Goal: Information Seeking & Learning: Understand process/instructions

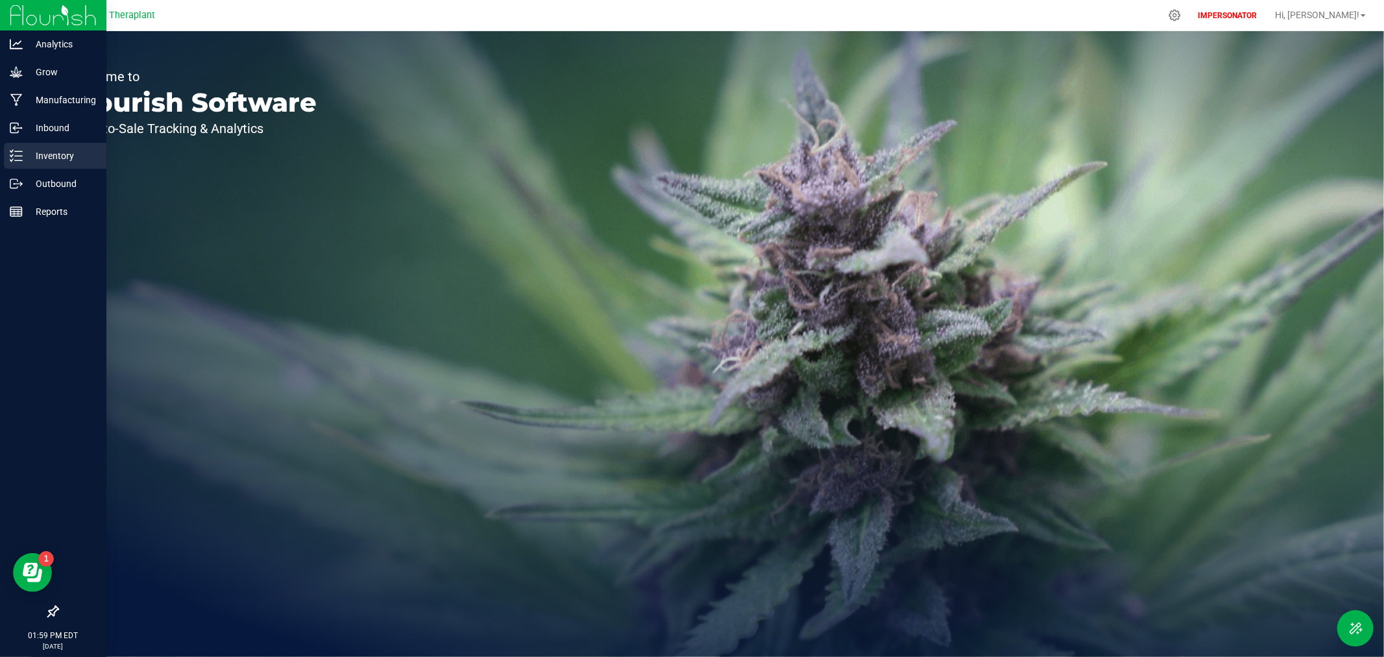
click at [40, 153] on p "Inventory" at bounding box center [62, 156] width 78 height 16
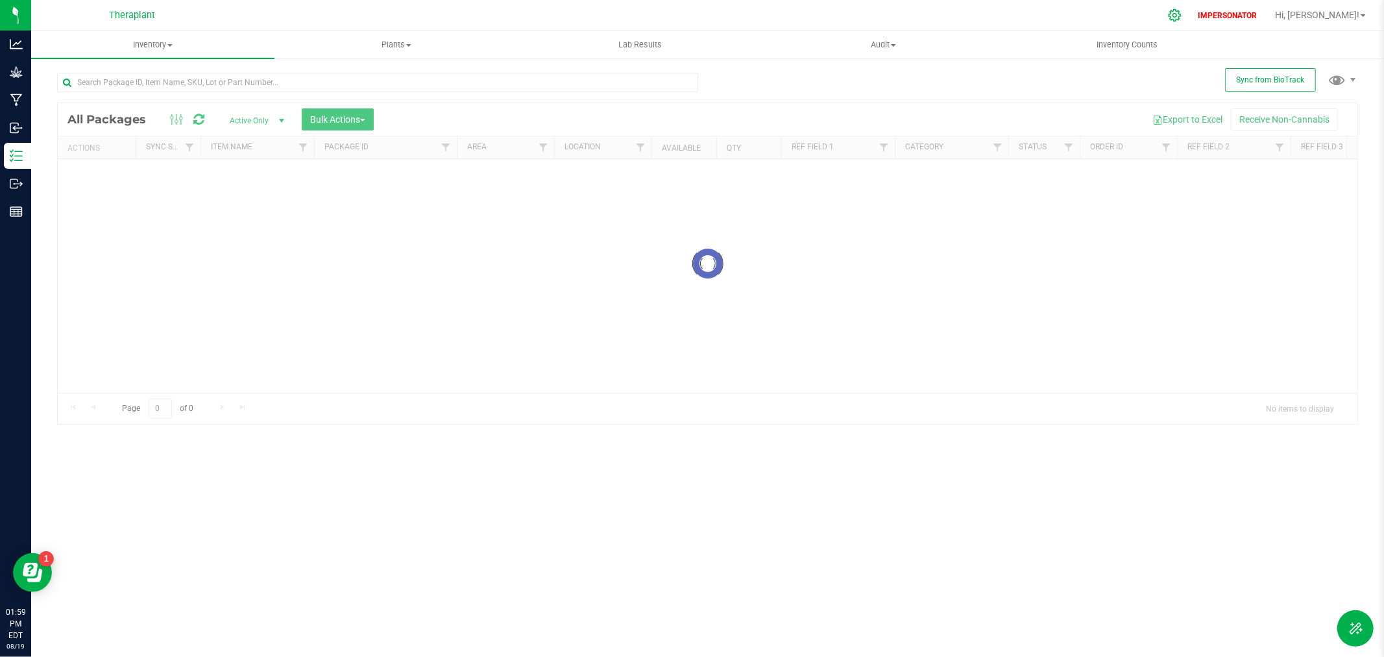
click at [1182, 17] on icon at bounding box center [1175, 15] width 14 height 14
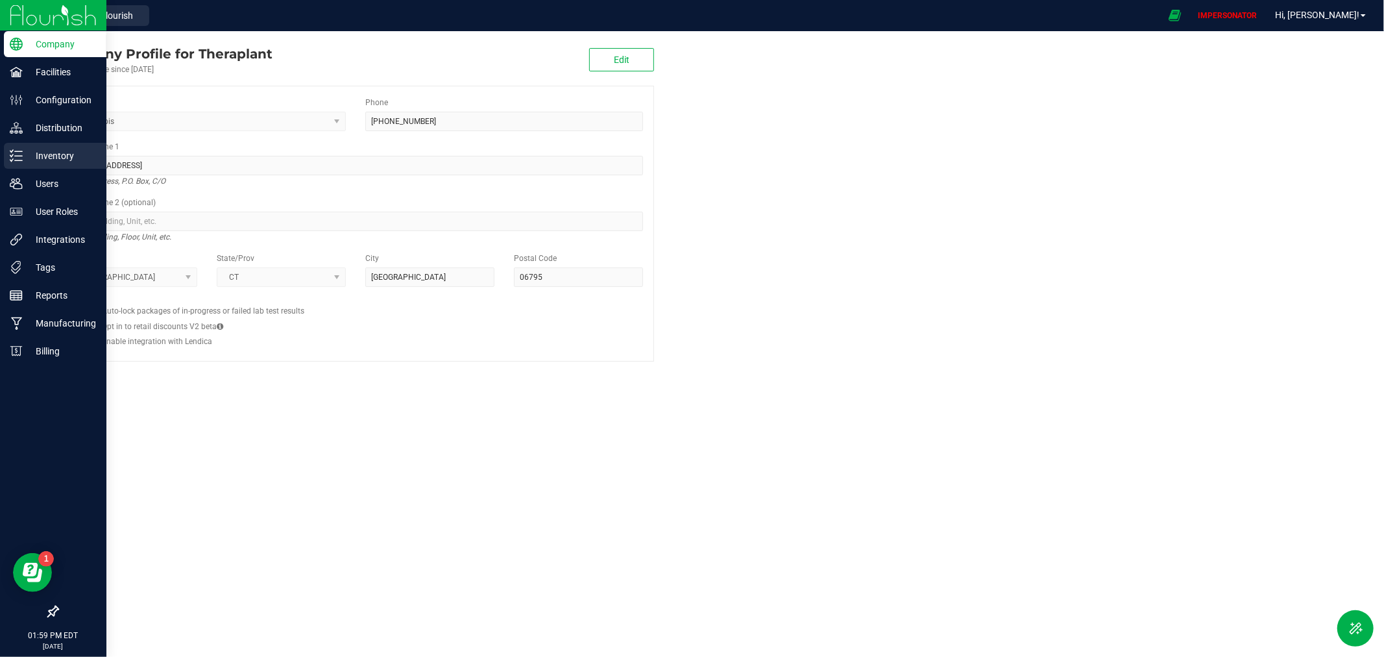
click at [19, 153] on icon at bounding box center [16, 155] width 13 height 13
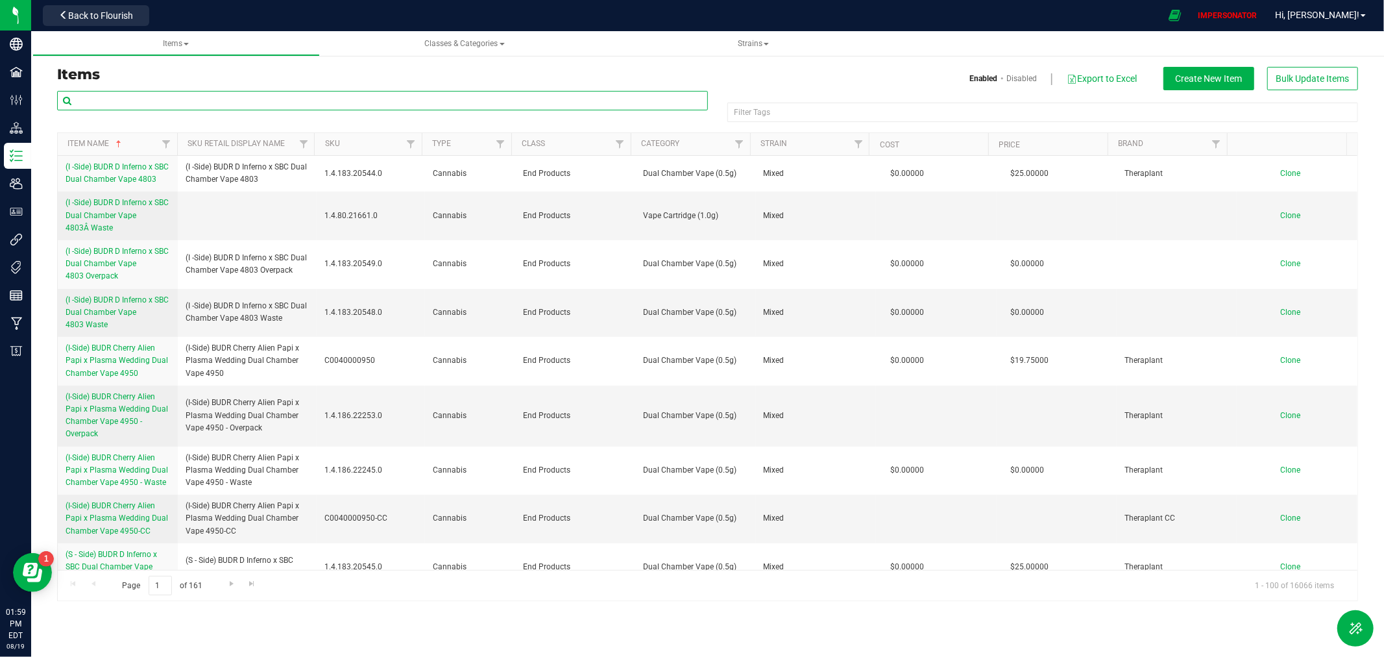
click at [165, 101] on input "text" at bounding box center [382, 100] width 651 height 19
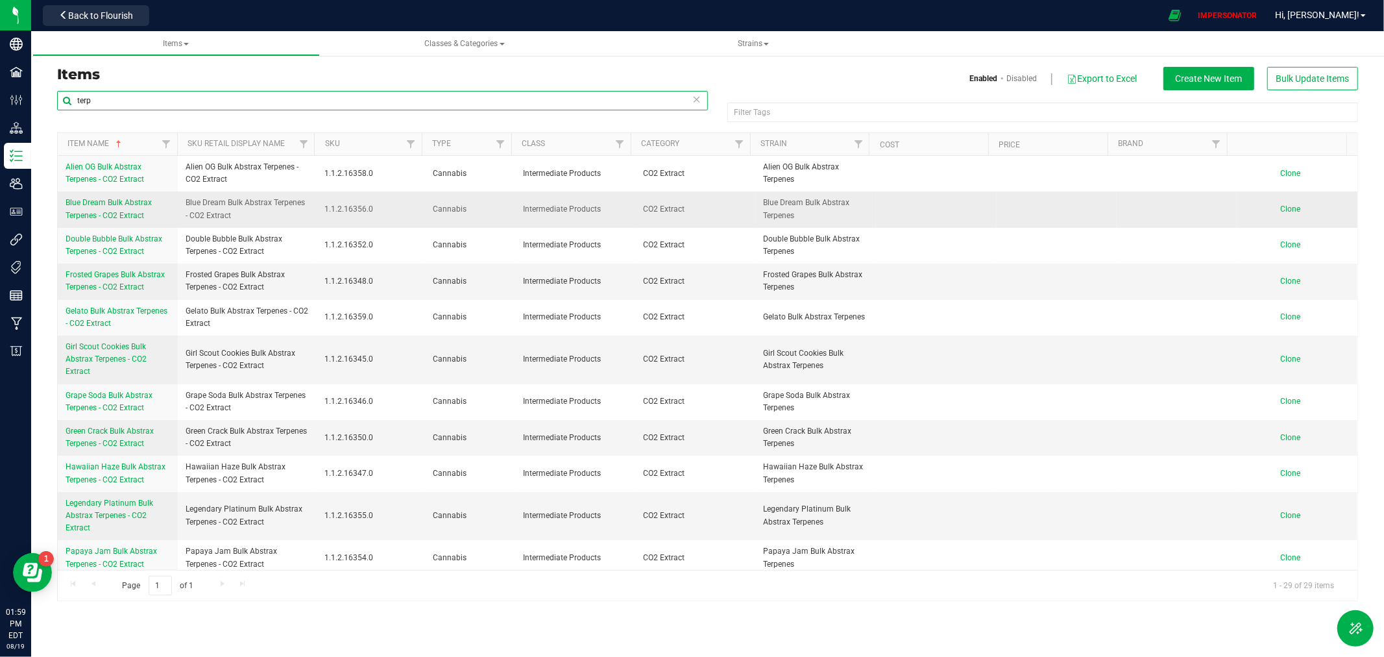
type input "terp"
click at [92, 202] on span "Blue Dream Bulk Abstrax Terpenes - CO2 Extract" at bounding box center [109, 208] width 86 height 21
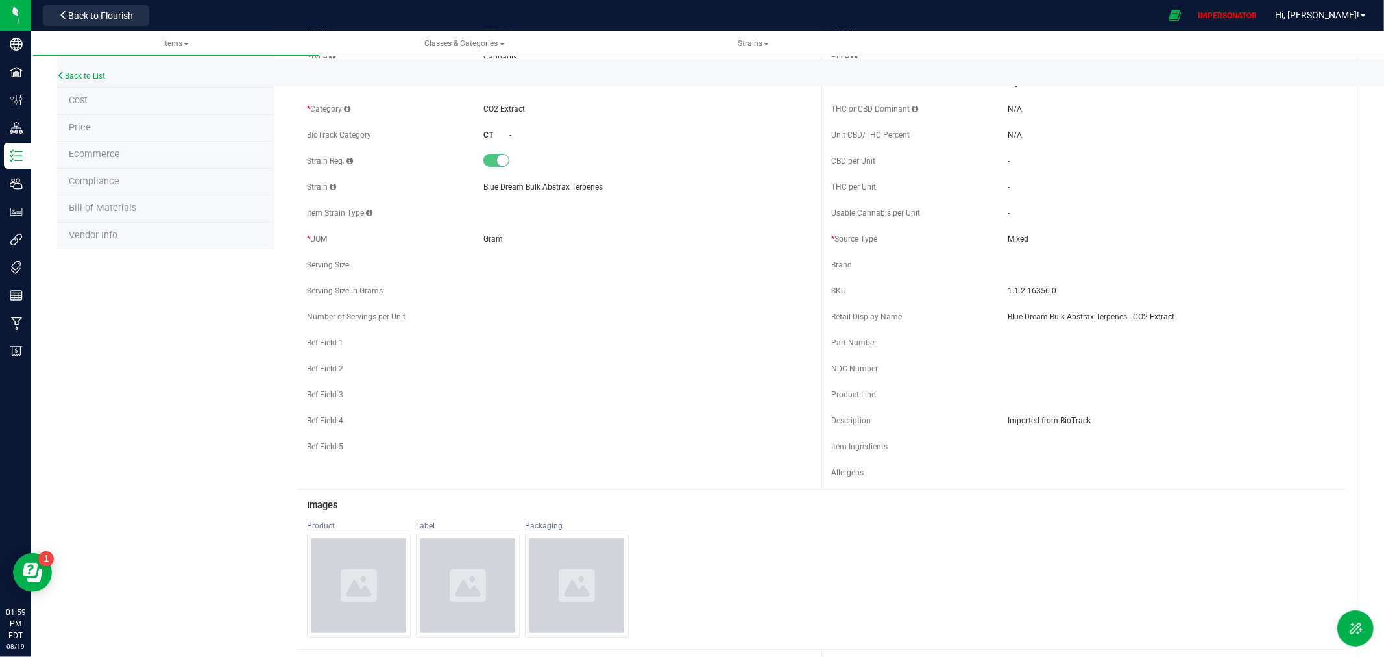
scroll to position [72, 0]
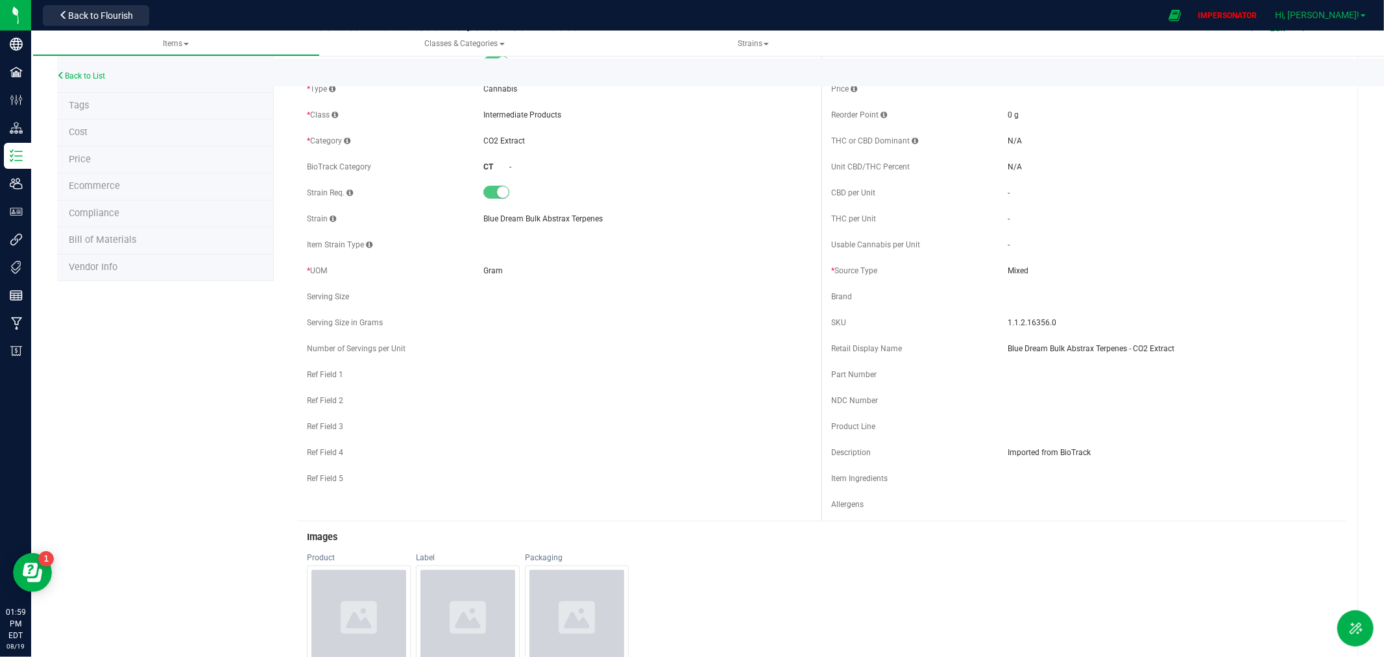
click at [1331, 17] on span "Hi, Daniel!" at bounding box center [1317, 15] width 84 height 10
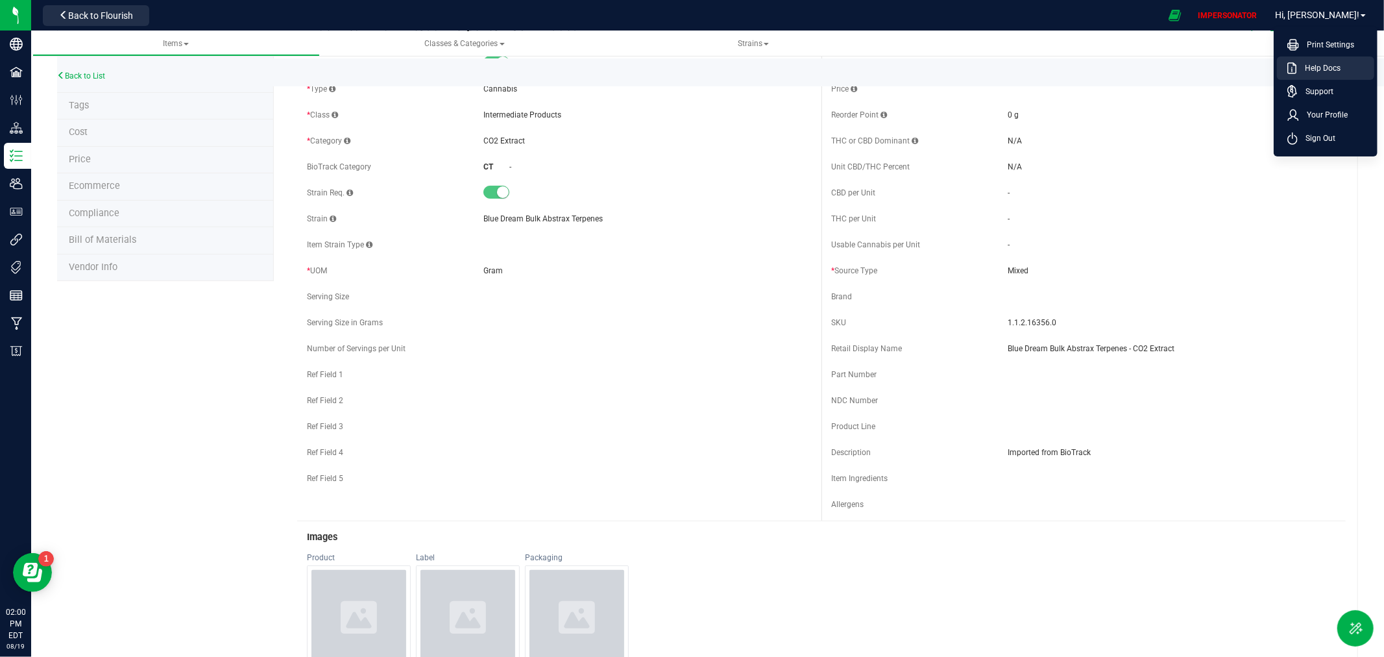
click at [1331, 62] on span "Help Docs" at bounding box center [1318, 68] width 43 height 13
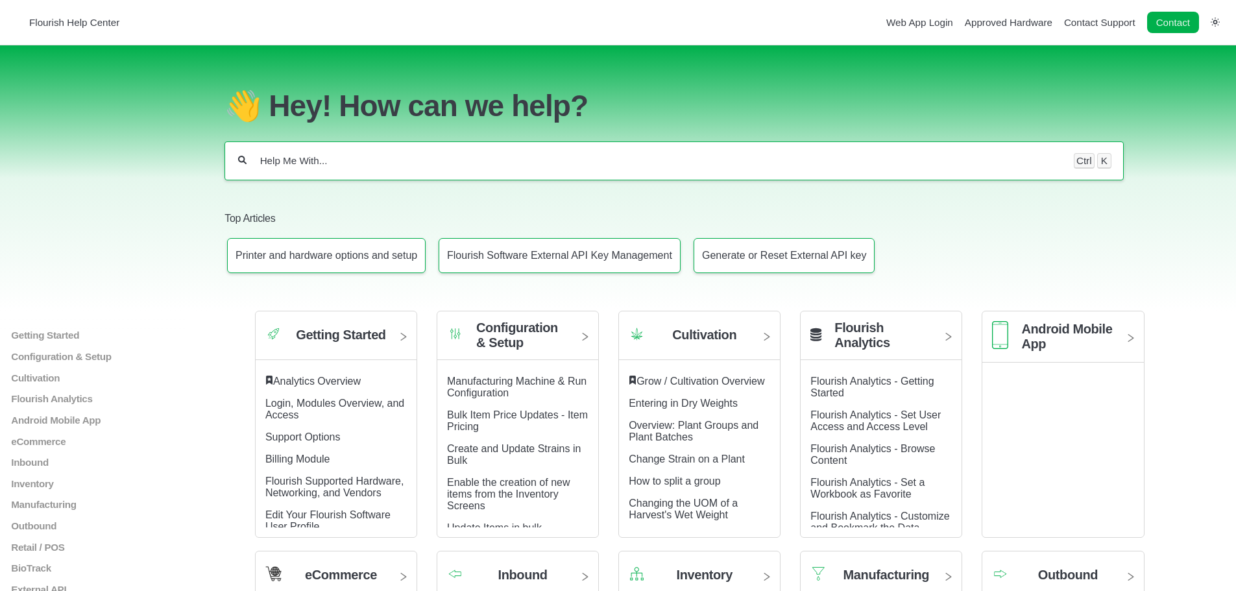
click at [319, 162] on input "Help Me With..." at bounding box center [660, 160] width 803 height 13
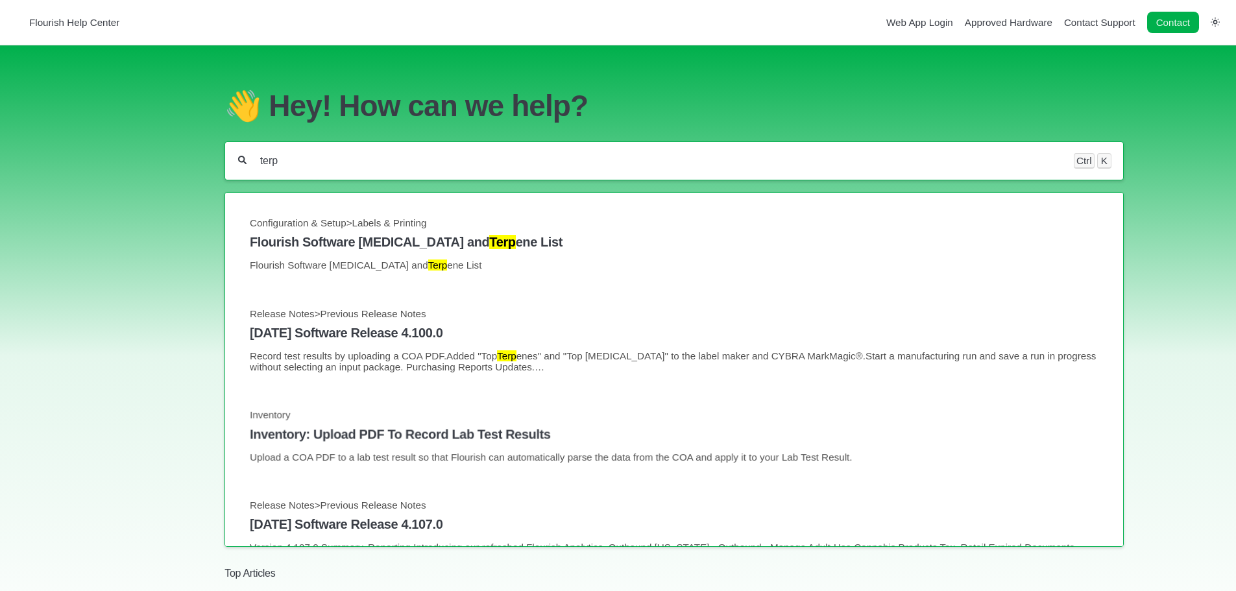
click at [308, 160] on input "terp" at bounding box center [660, 160] width 803 height 13
drag, startPoint x: 306, startPoint y: 166, endPoint x: 241, endPoint y: 179, distance: 66.2
click at [241, 179] on div "terpene Ctrl K" at bounding box center [674, 160] width 899 height 39
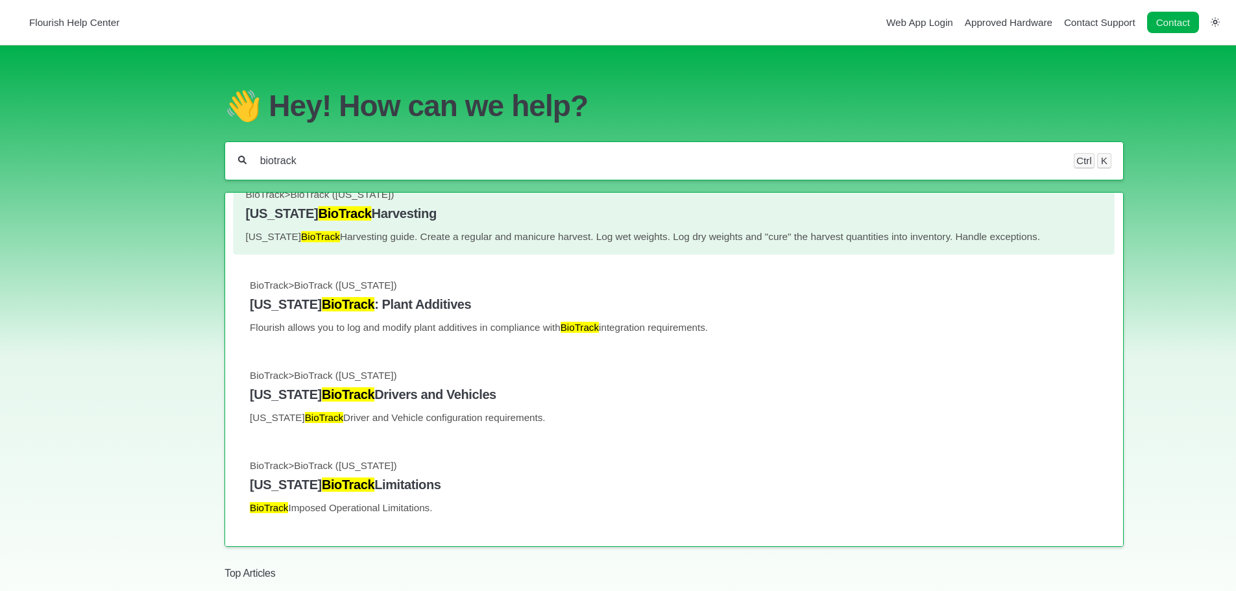
scroll to position [584, 0]
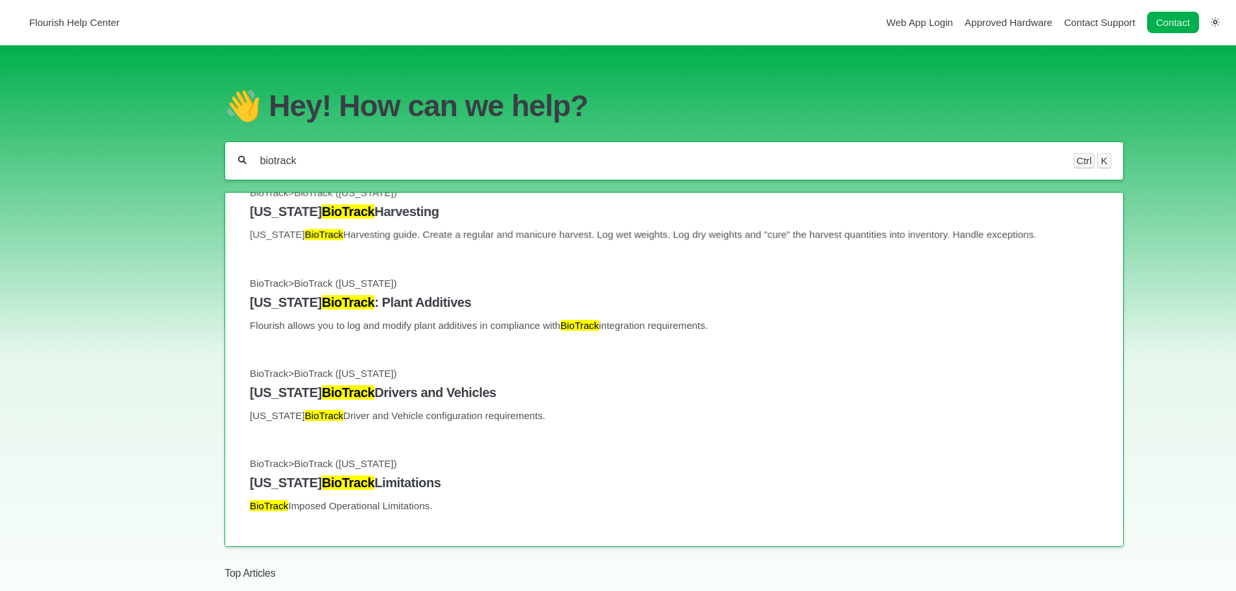
drag, startPoint x: 299, startPoint y: 163, endPoint x: 237, endPoint y: 164, distance: 62.3
click at [238, 164] on div "biotrack Ctrl K" at bounding box center [674, 160] width 899 height 39
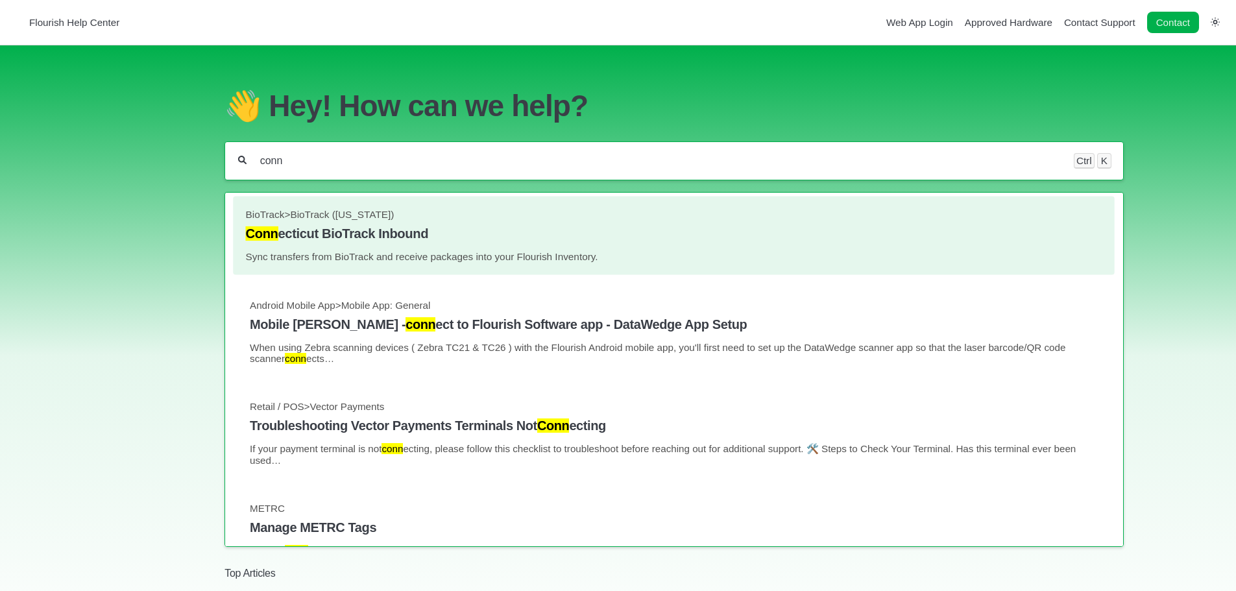
type input "conn"
click at [373, 240] on h4 "Conn ecticut BioTrack Inbound" at bounding box center [674, 233] width 857 height 15
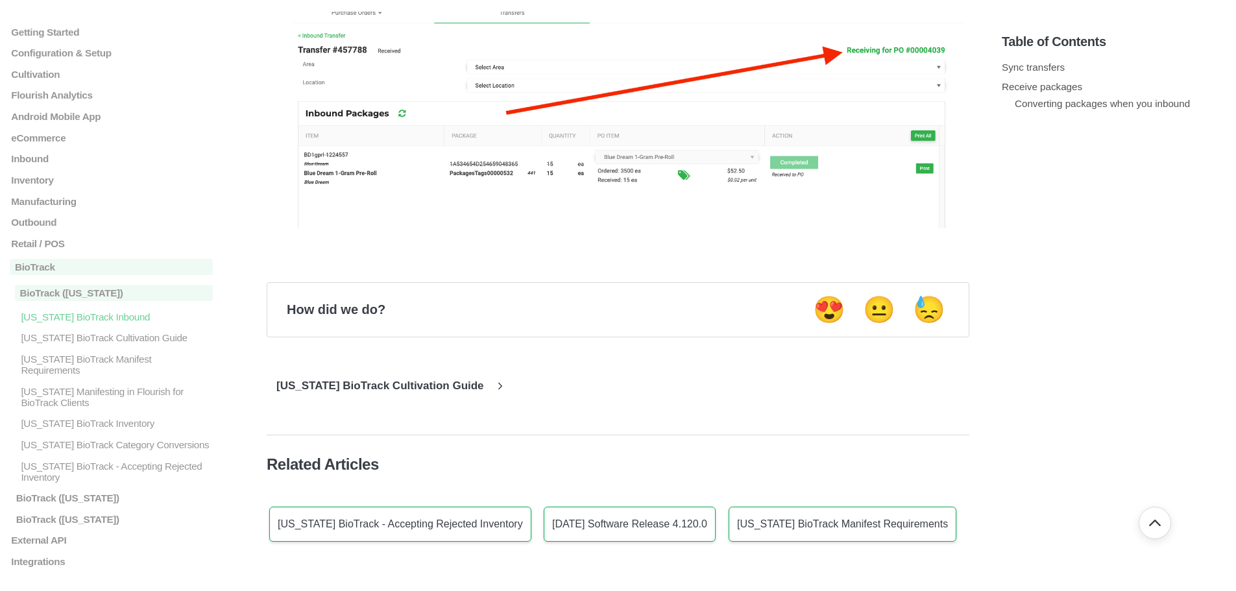
scroll to position [2172, 0]
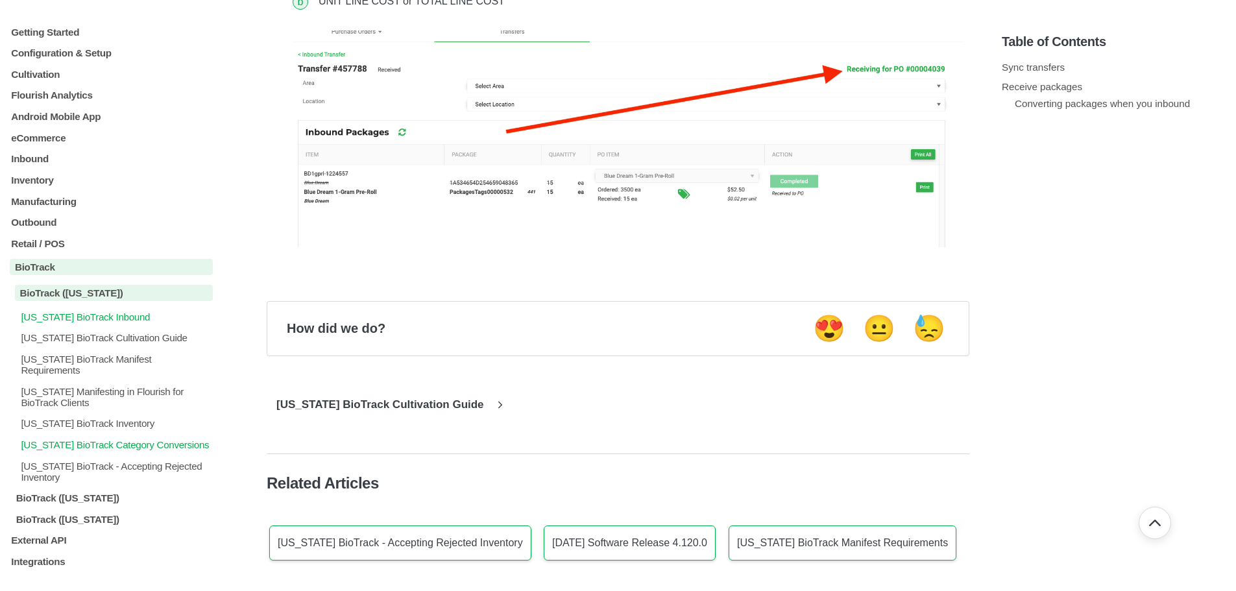
click at [47, 450] on p "Connecticut BioTrack Category Conversions" at bounding box center [115, 444] width 193 height 11
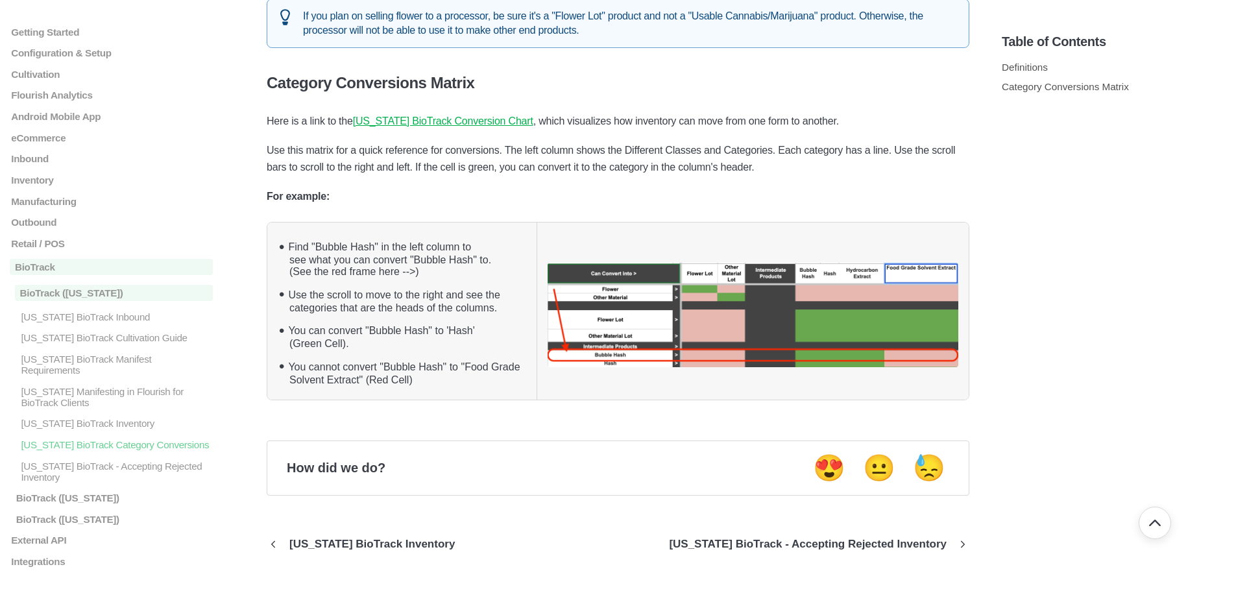
scroll to position [714, 0]
